Goal: Information Seeking & Learning: Learn about a topic

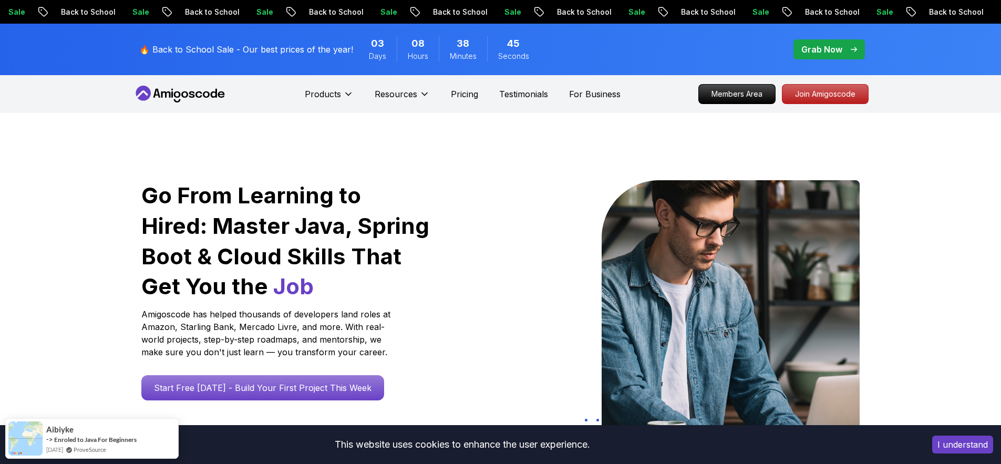
click at [1000, 440] on div "I understand" at bounding box center [962, 445] width 77 height 34
click at [970, 450] on button "I understand" at bounding box center [962, 445] width 61 height 18
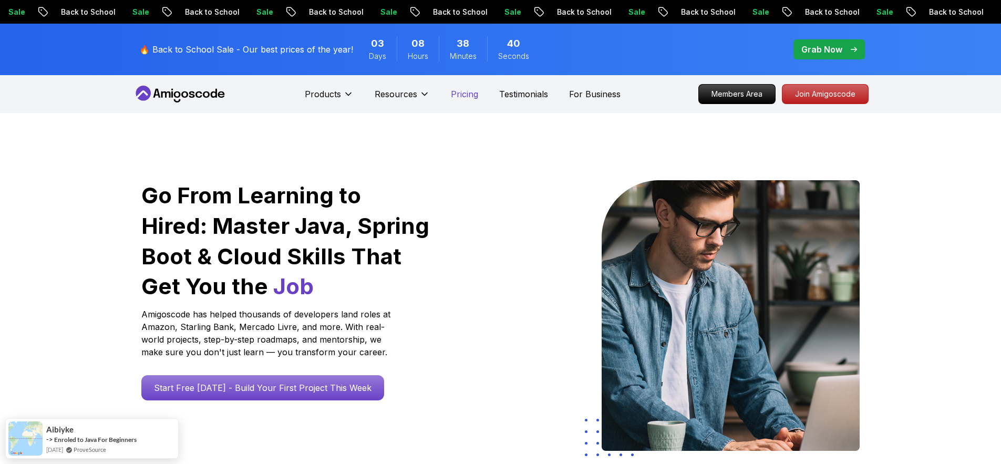
click at [456, 96] on p "Pricing" at bounding box center [464, 94] width 27 height 13
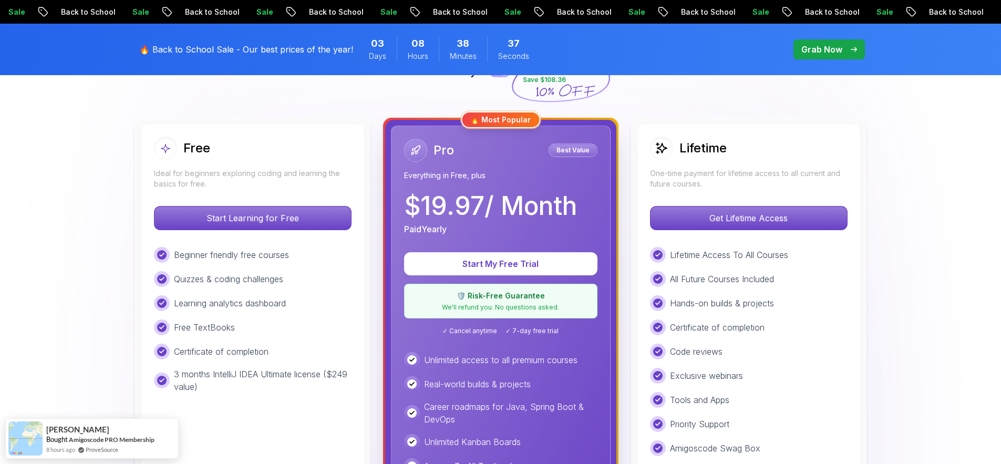
scroll to position [273, 0]
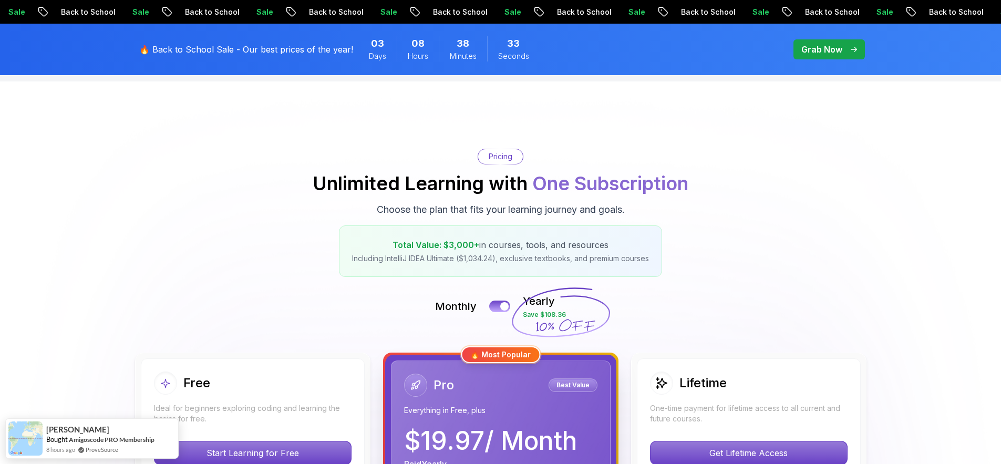
scroll to position [0, 0]
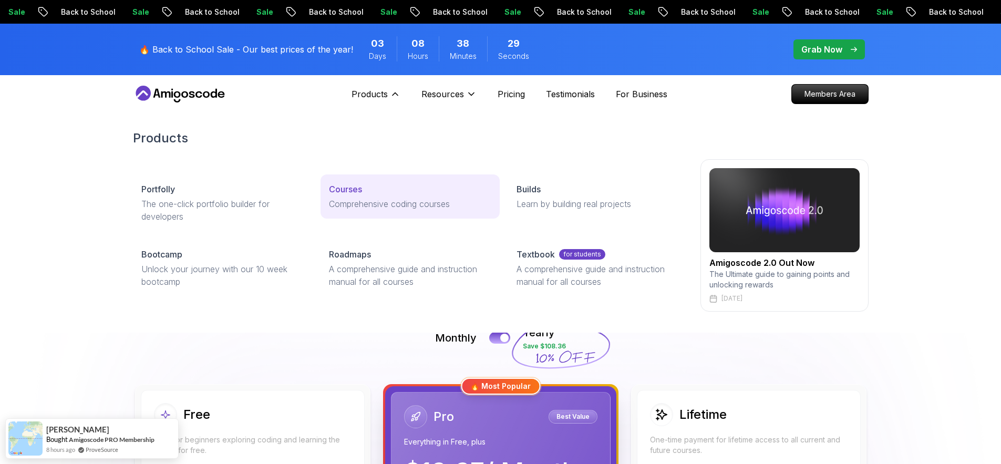
click at [347, 187] on p "Courses" at bounding box center [345, 189] width 33 height 13
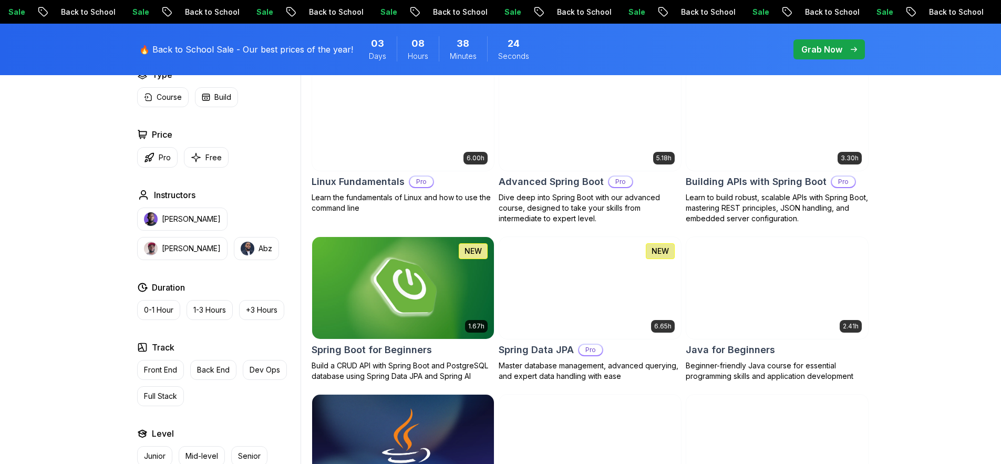
scroll to position [344, 0]
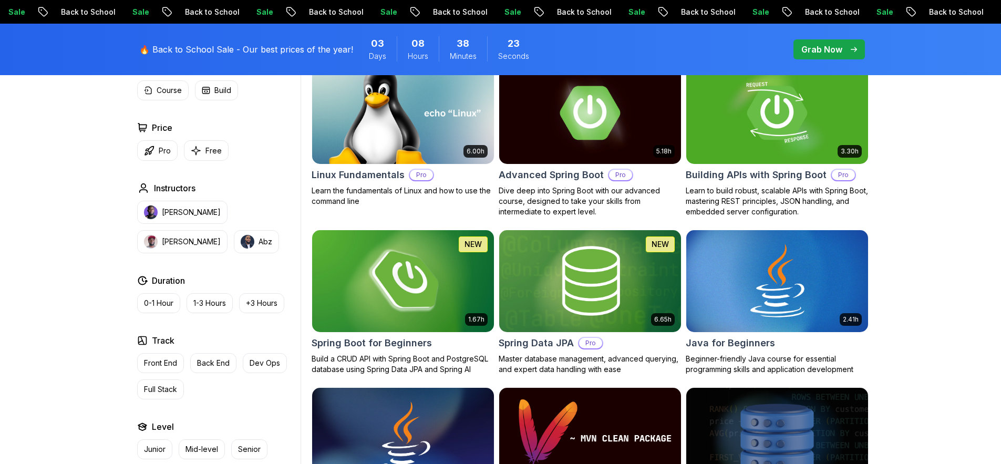
click at [437, 296] on img at bounding box center [402, 281] width 191 height 107
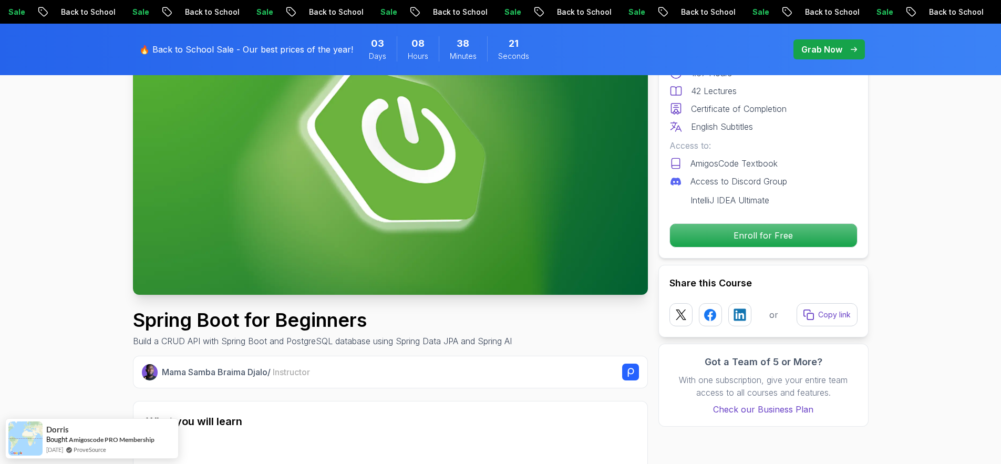
scroll to position [284, 0]
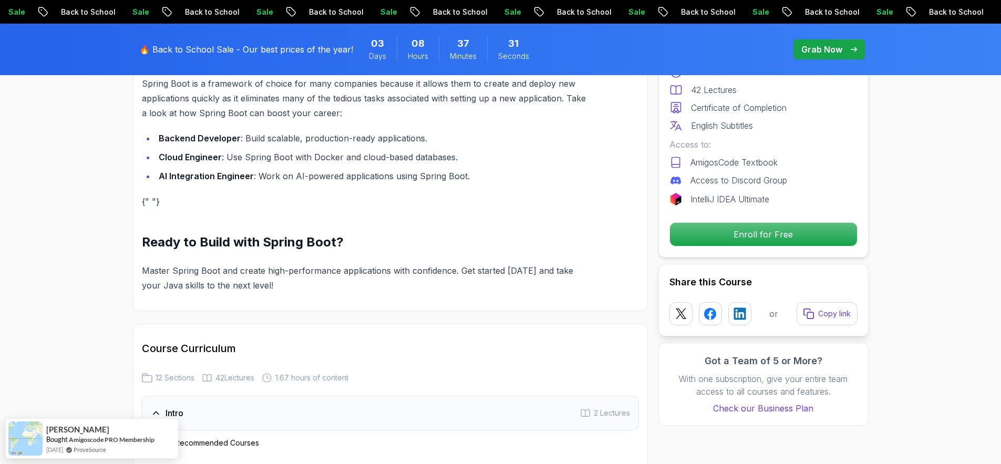
scroll to position [1119, 0]
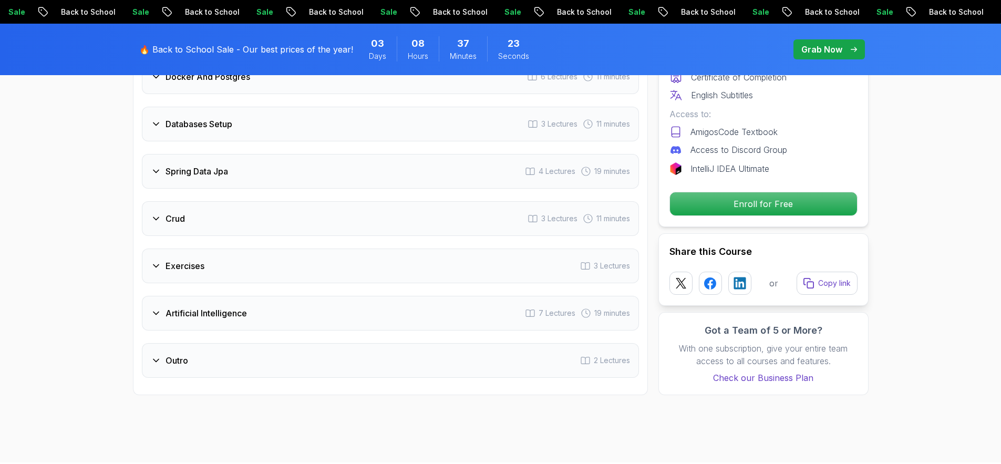
click at [160, 212] on div "Crud" at bounding box center [168, 218] width 34 height 13
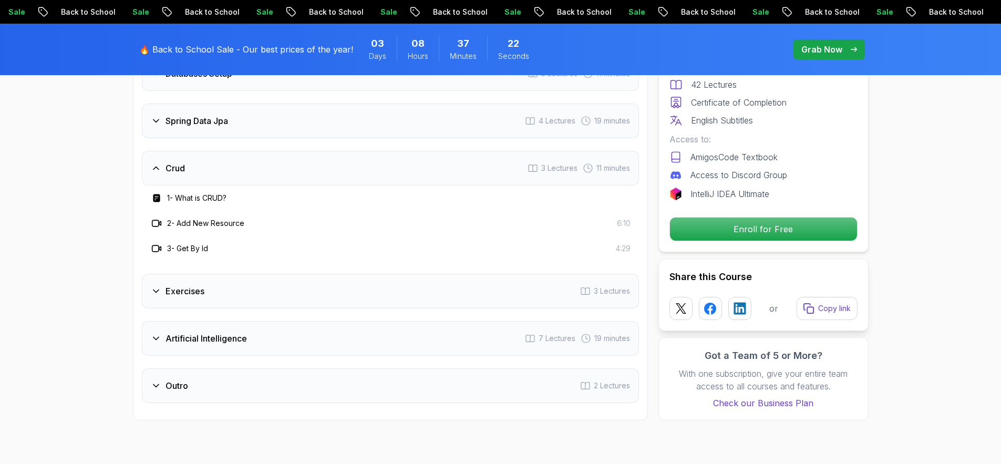
scroll to position [1641, 0]
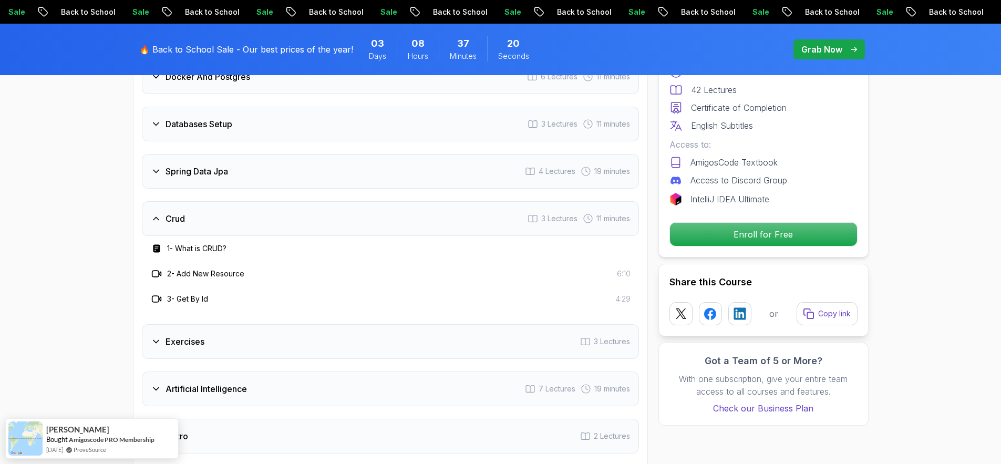
click at [158, 213] on icon at bounding box center [156, 218] width 11 height 11
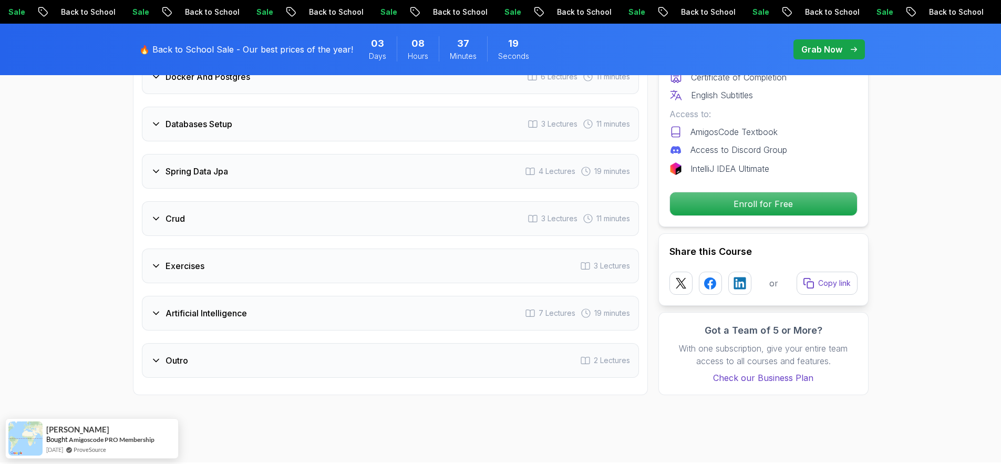
click at [203, 260] on h3 "Exercises" at bounding box center [185, 266] width 39 height 13
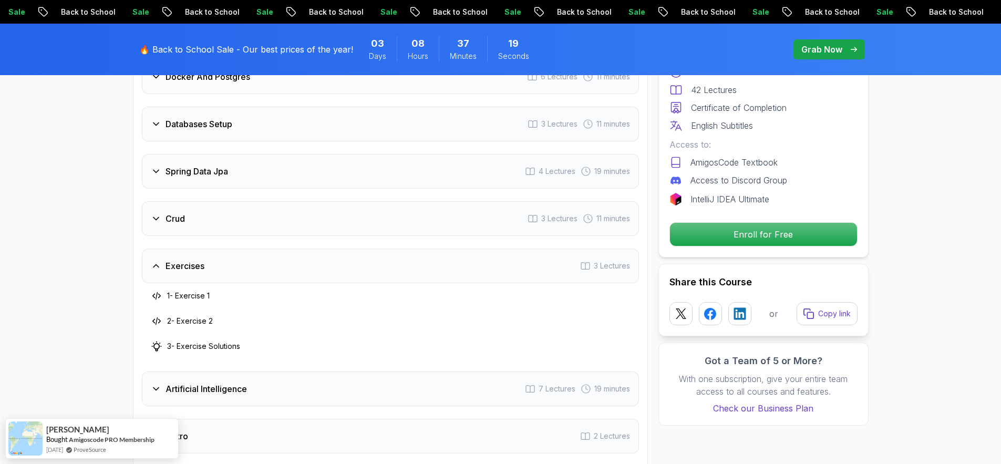
scroll to position [1654, 0]
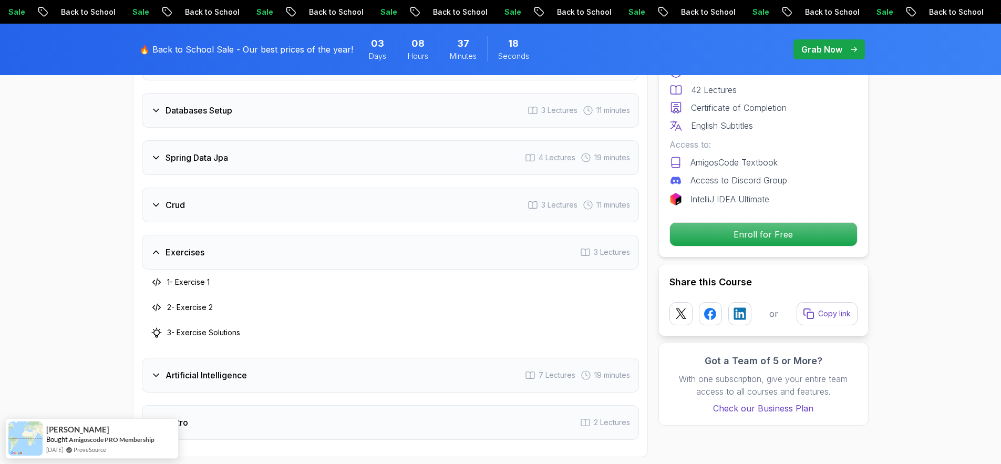
click at [187, 277] on h3 "1 - Exercise 1" at bounding box center [188, 282] width 43 height 11
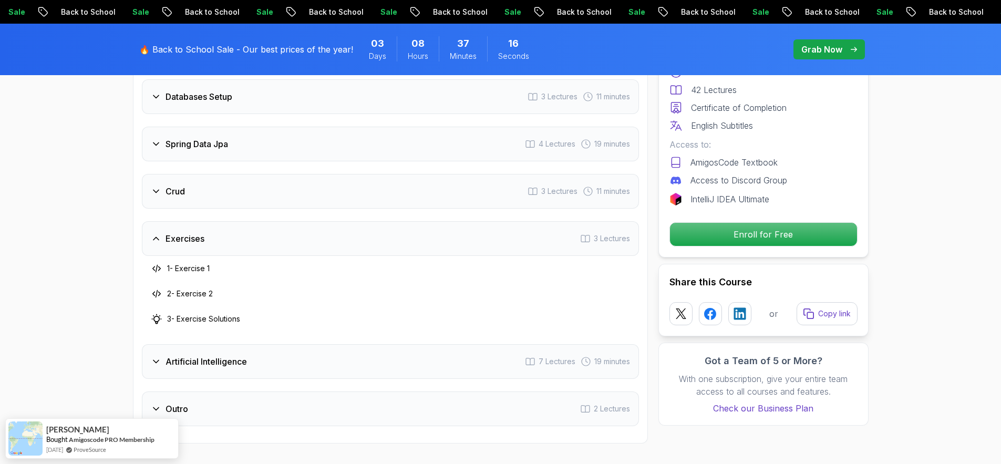
scroll to position [1675, 0]
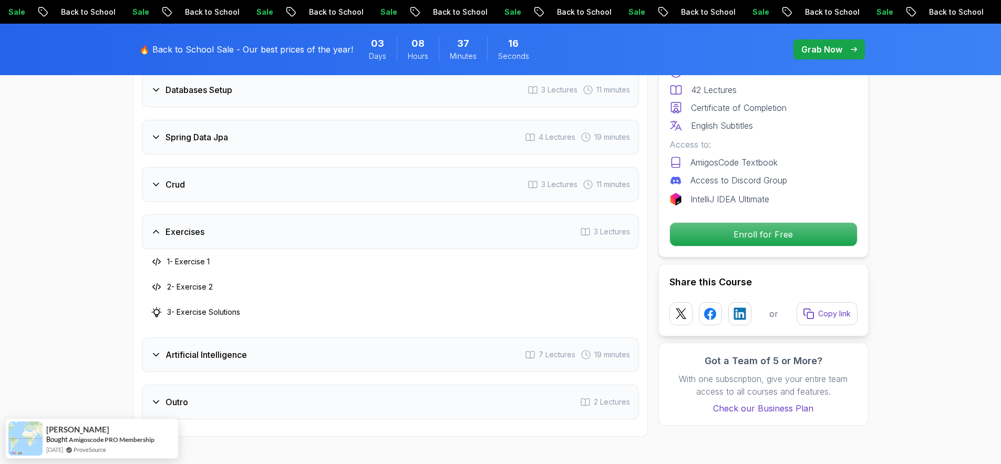
click at [221, 337] on div "Artificial Intelligence 7 Lectures 19 minutes" at bounding box center [390, 354] width 497 height 35
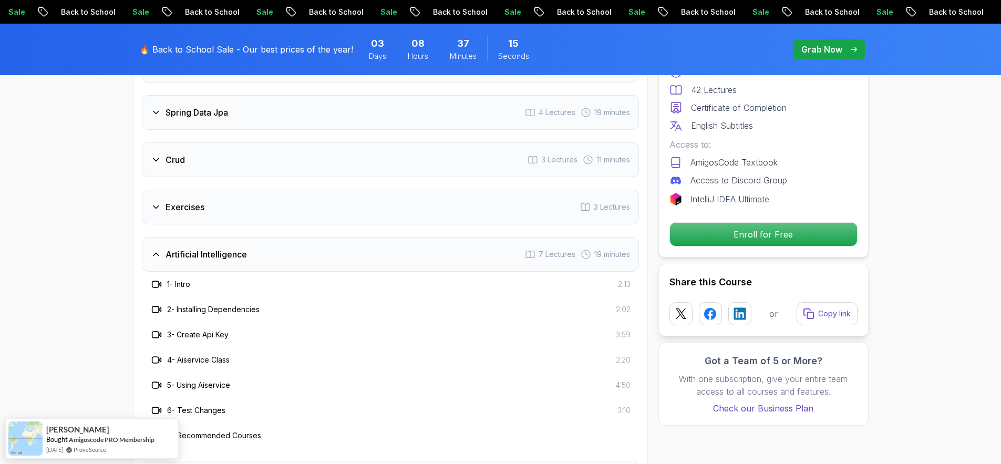
scroll to position [1770, 0]
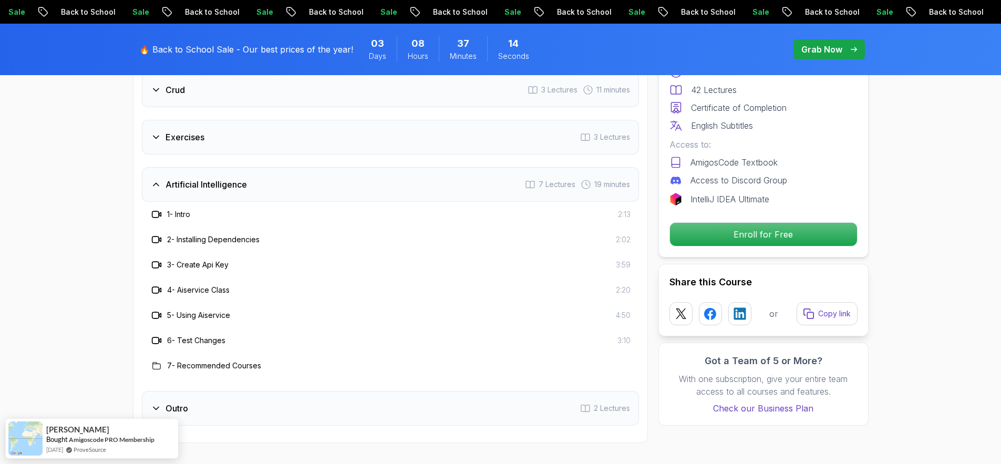
click at [268, 168] on div "Artificial Intelligence 7 Lectures 19 minutes" at bounding box center [390, 184] width 497 height 35
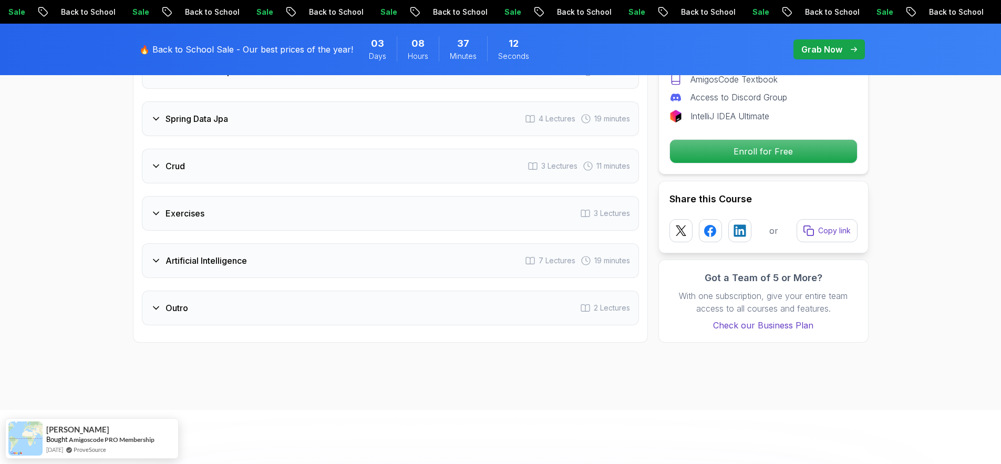
scroll to position [1680, 0]
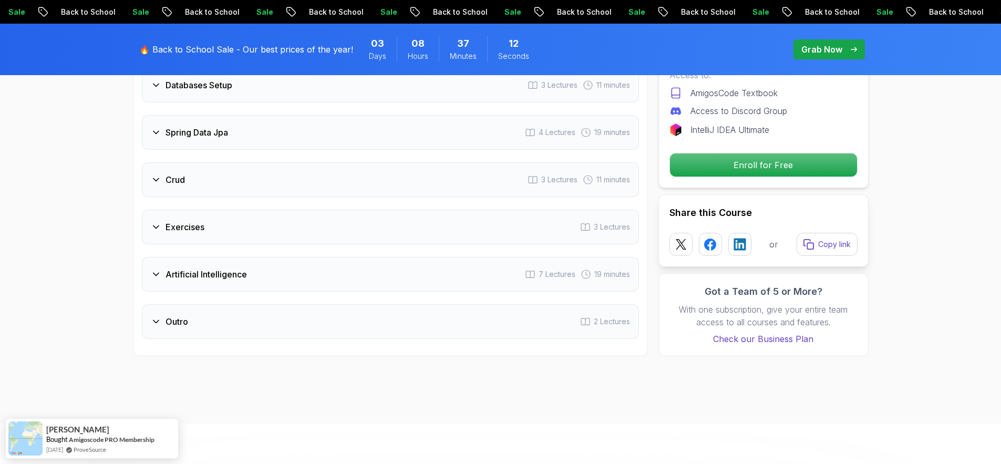
click at [207, 215] on div "Exercises 3 Lectures" at bounding box center [390, 227] width 497 height 35
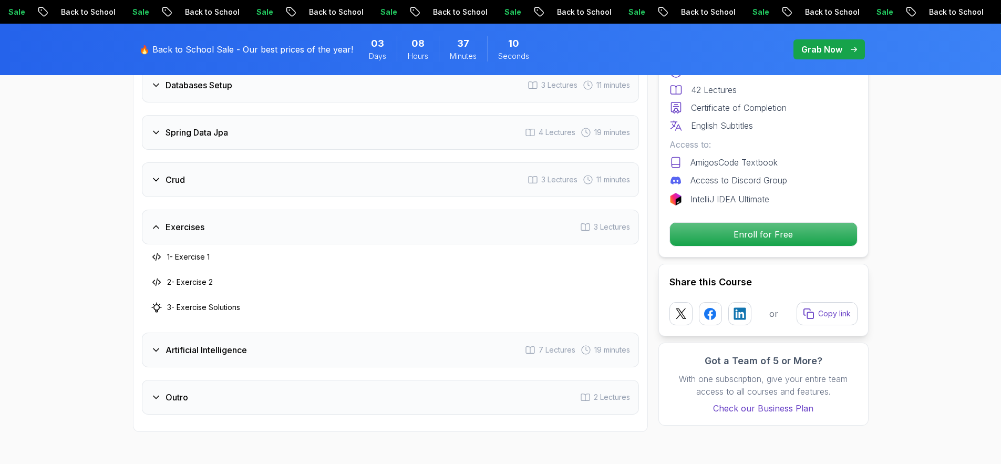
click at [207, 215] on div "Exercises 3 Lectures" at bounding box center [390, 227] width 497 height 35
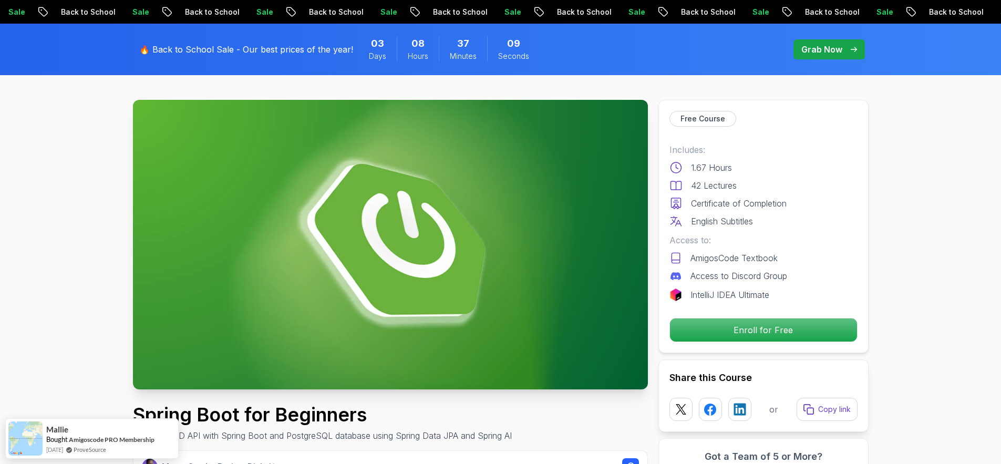
scroll to position [0, 0]
